Goal: Information Seeking & Learning: Learn about a topic

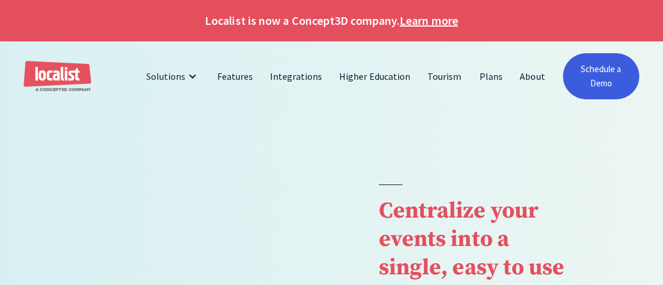
click at [426, 24] on link "Learn more" at bounding box center [429, 21] width 58 height 18
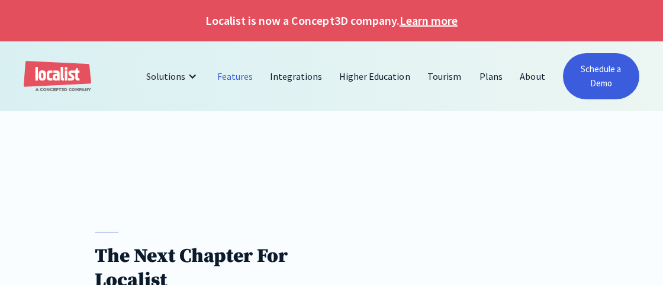
click at [228, 79] on link "Features" at bounding box center [235, 76] width 53 height 28
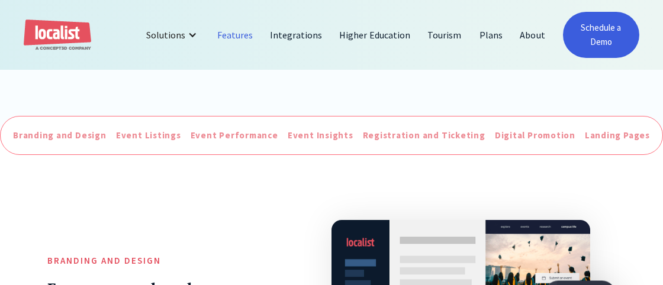
scroll to position [435, 0]
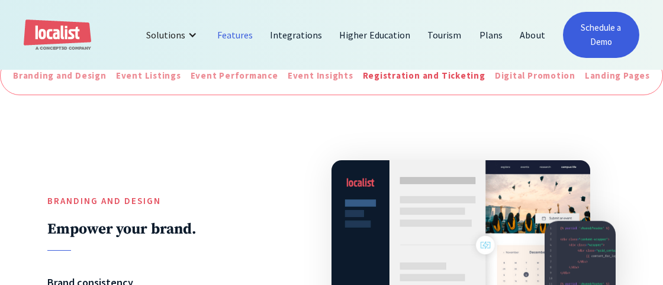
click at [385, 75] on div "Registration and Ticketing" at bounding box center [424, 76] width 123 height 14
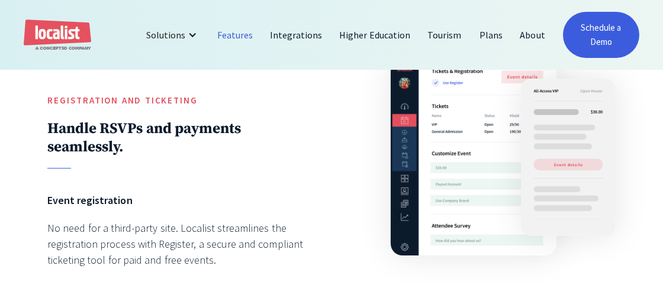
scroll to position [2470, 0]
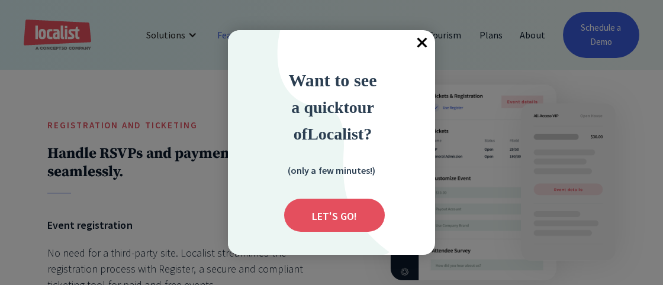
click at [426, 41] on span "×" at bounding box center [422, 43] width 26 height 26
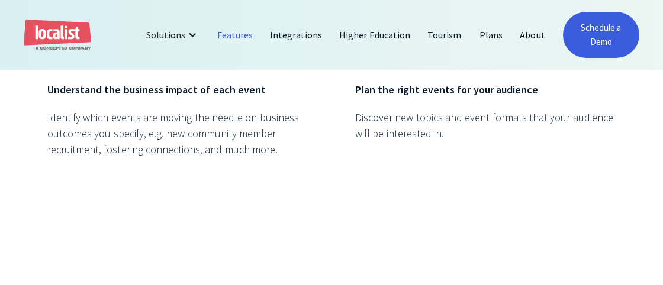
scroll to position [2097, 0]
